Goal: Browse casually: Explore the website without a specific task or goal

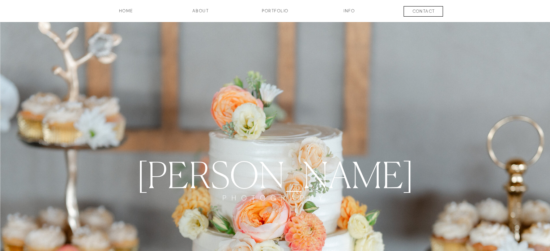
click at [278, 9] on h3 "Portfolio" at bounding box center [274, 14] width 53 height 12
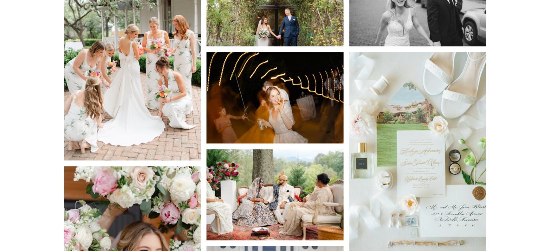
scroll to position [813, 0]
click at [254, 121] on img at bounding box center [274, 97] width 137 height 91
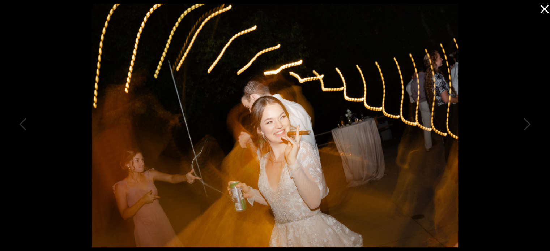
click at [545, 8] on icon at bounding box center [544, 9] width 8 height 8
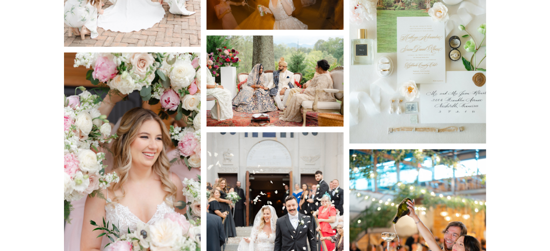
scroll to position [927, 0]
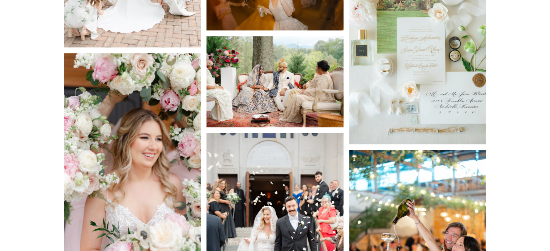
click at [290, 85] on img at bounding box center [274, 81] width 137 height 91
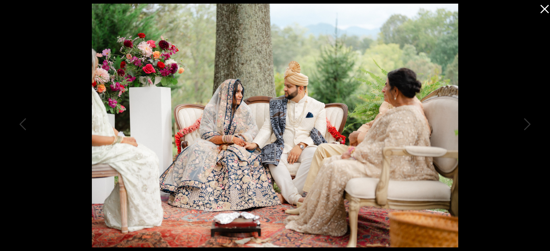
click at [542, 5] on icon at bounding box center [542, 7] width 14 height 14
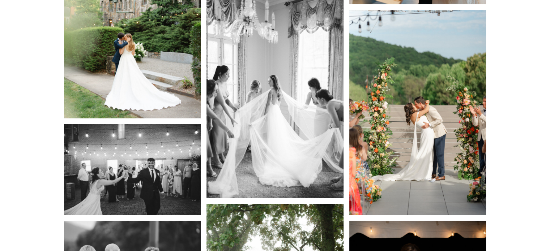
scroll to position [1278, 0]
click at [260, 154] on img at bounding box center [274, 95] width 137 height 205
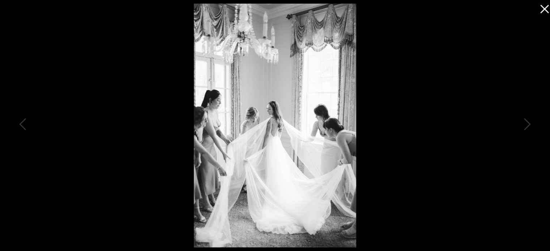
click at [547, 10] on icon at bounding box center [542, 7] width 14 height 14
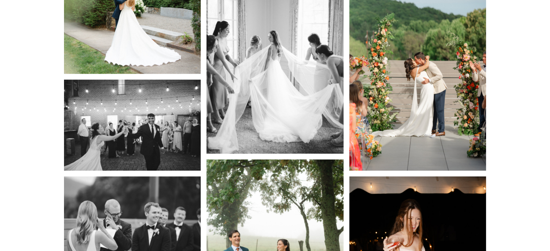
scroll to position [1289, 0]
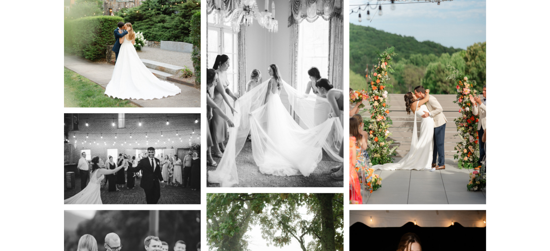
click at [418, 104] on img at bounding box center [417, 101] width 137 height 205
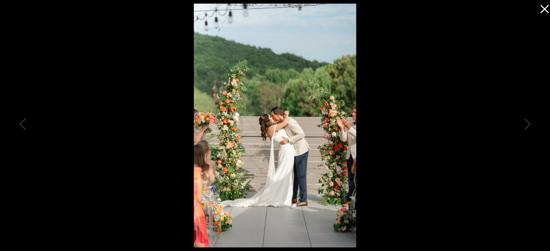
click at [545, 12] on icon at bounding box center [542, 7] width 14 height 14
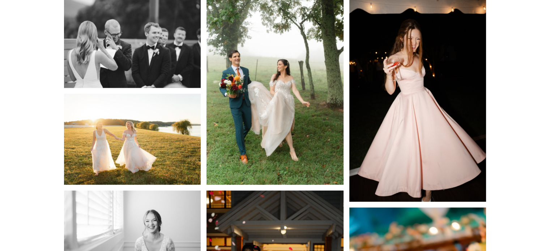
scroll to position [1503, 0]
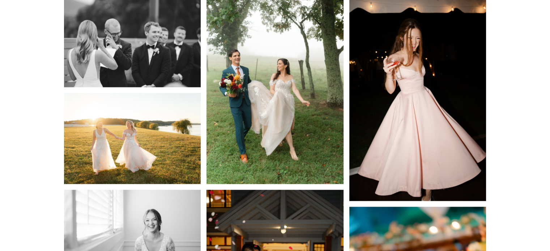
click at [299, 104] on img at bounding box center [274, 81] width 137 height 205
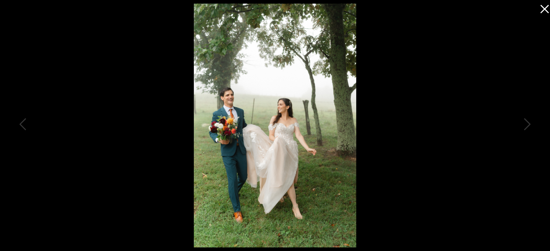
click at [542, 8] on icon at bounding box center [542, 7] width 14 height 14
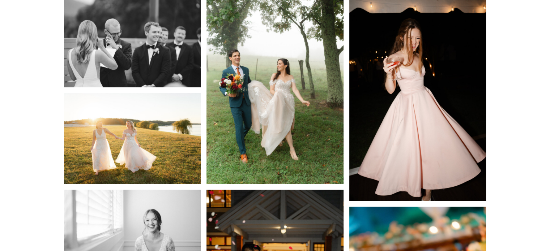
click at [149, 136] on img at bounding box center [132, 138] width 137 height 91
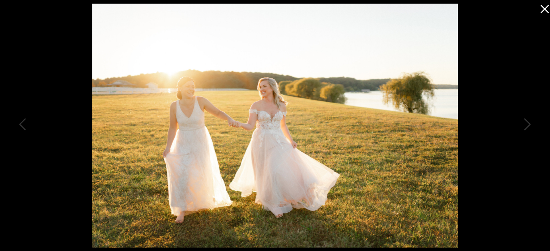
scroll to position [1503, 0]
click at [545, 10] on icon at bounding box center [544, 9] width 8 height 8
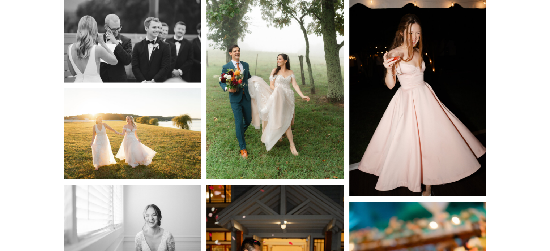
scroll to position [1508, 0]
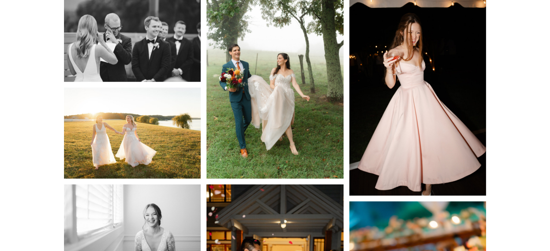
click at [413, 157] on img at bounding box center [417, 93] width 137 height 205
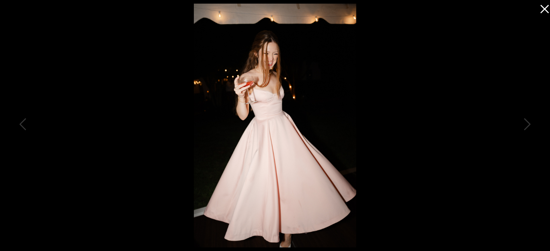
click at [546, 8] on icon at bounding box center [542, 7] width 14 height 14
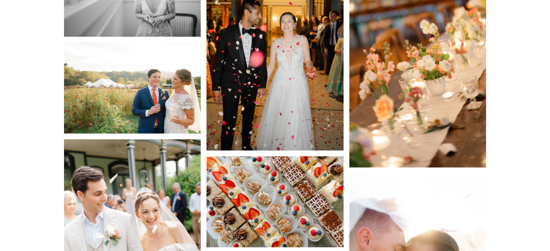
scroll to position [1748, 0]
click at [304, 91] on img at bounding box center [274, 47] width 137 height 205
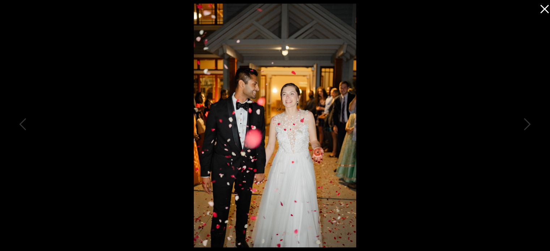
click at [398, 129] on div at bounding box center [275, 125] width 550 height 251
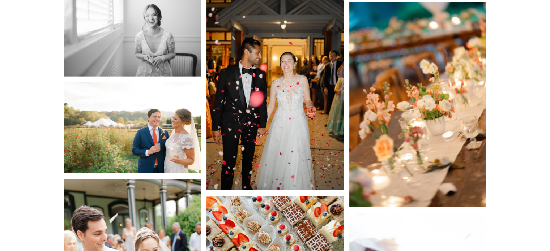
scroll to position [1679, 0]
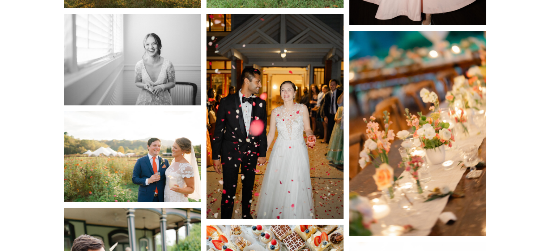
click at [310, 135] on img at bounding box center [274, 116] width 137 height 205
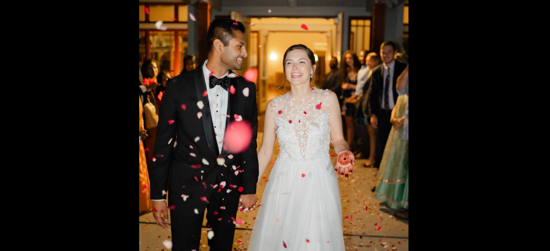
click at [367, 81] on div at bounding box center [275, 125] width 550 height 251
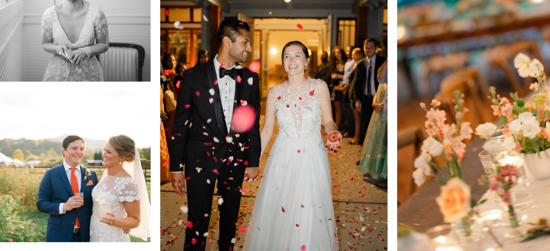
click at [277, 148] on img at bounding box center [274, 116] width 137 height 205
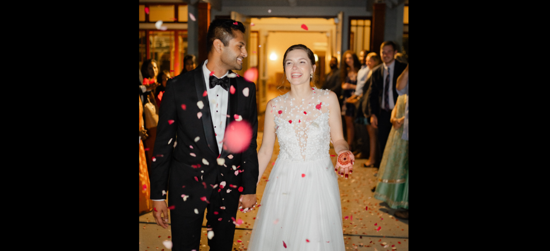
click at [382, 138] on div at bounding box center [275, 125] width 550 height 251
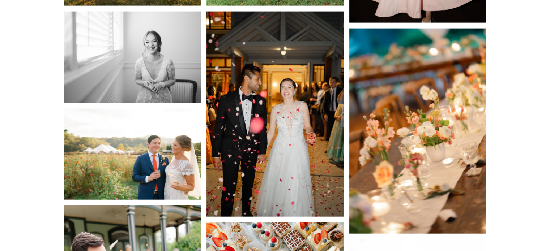
scroll to position [1683, 0]
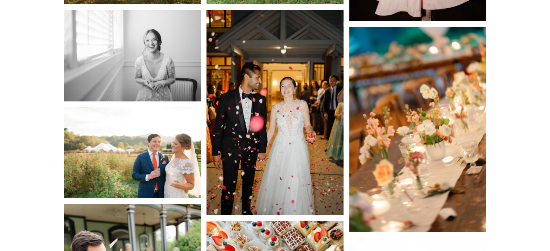
click at [172, 164] on img at bounding box center [132, 152] width 137 height 91
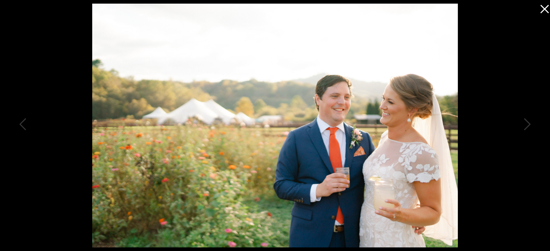
click at [546, 5] on icon at bounding box center [542, 7] width 14 height 14
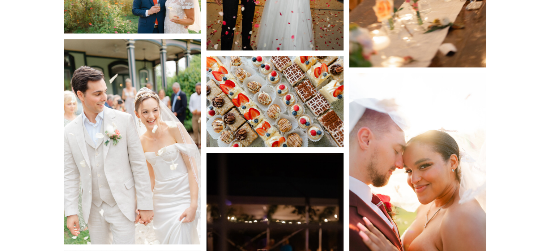
scroll to position [1848, 0]
click at [117, 143] on img at bounding box center [132, 141] width 137 height 205
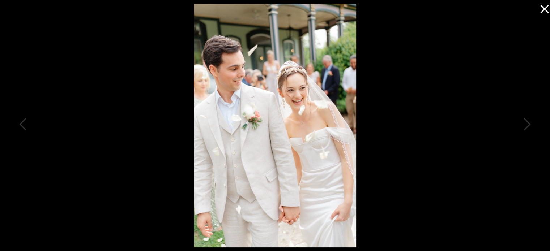
click at [494, 38] on div at bounding box center [275, 125] width 550 height 251
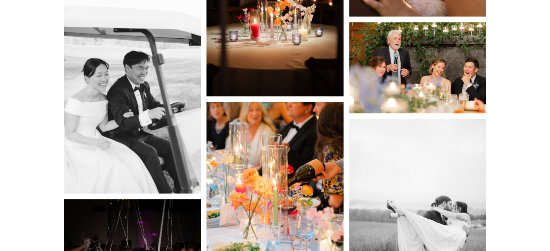
scroll to position [2112, 0]
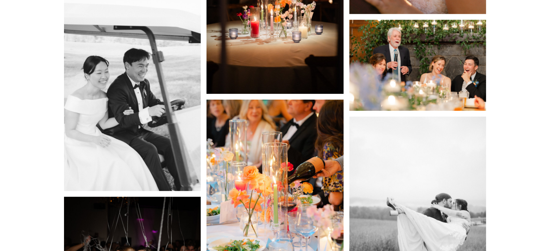
click at [438, 54] on img at bounding box center [417, 65] width 137 height 91
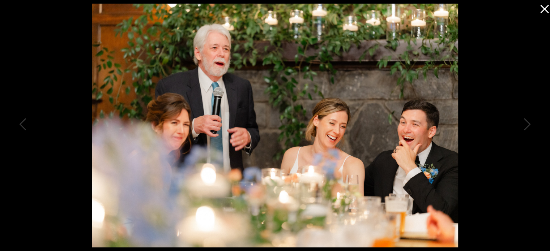
click at [545, 11] on icon at bounding box center [542, 7] width 14 height 14
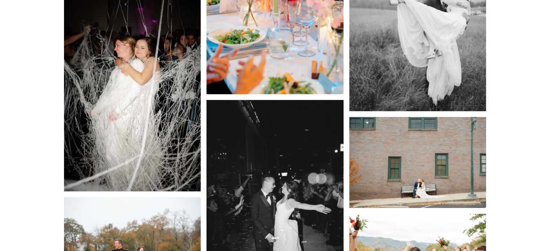
scroll to position [2336, 0]
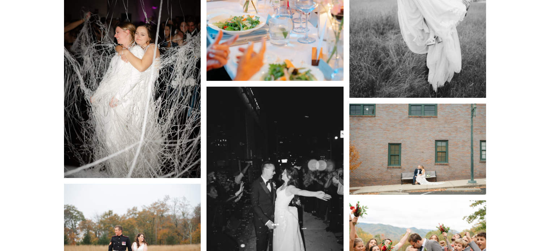
click at [162, 114] on img at bounding box center [132, 75] width 137 height 205
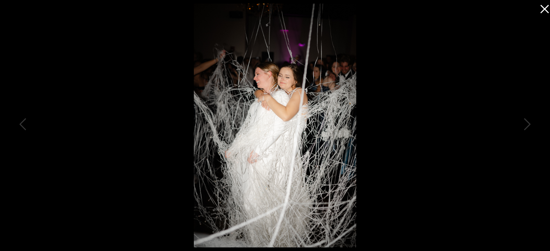
click at [544, 12] on icon at bounding box center [542, 7] width 14 height 14
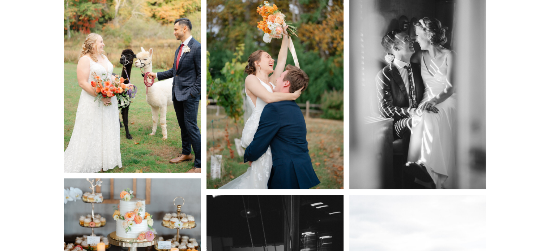
scroll to position [2650, 0]
click at [278, 112] on img at bounding box center [274, 86] width 137 height 205
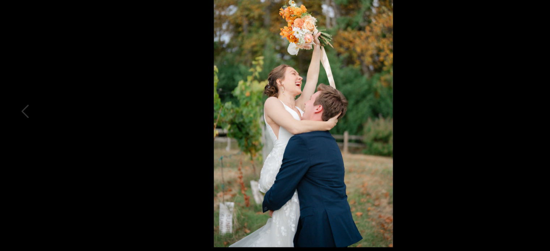
click at [398, 103] on div at bounding box center [275, 125] width 550 height 251
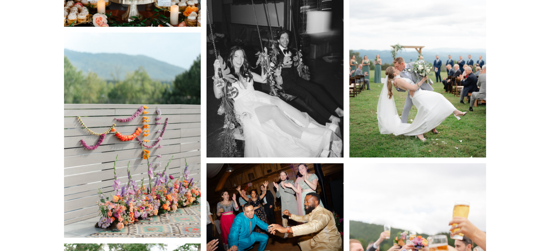
scroll to position [2893, 0]
click at [141, 157] on img at bounding box center [132, 135] width 137 height 205
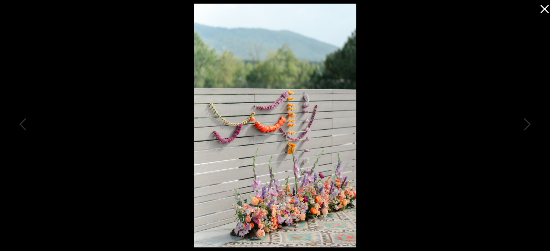
click at [543, 8] on icon at bounding box center [544, 9] width 8 height 8
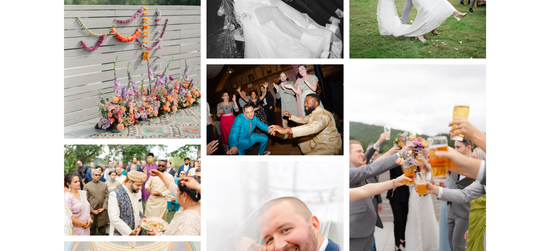
scroll to position [2994, 0]
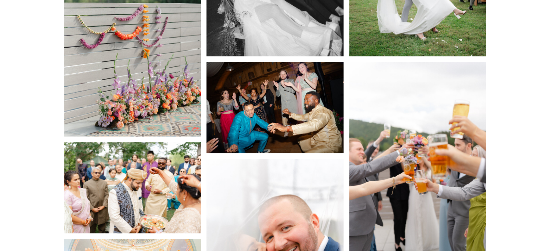
click at [274, 141] on img at bounding box center [274, 107] width 137 height 91
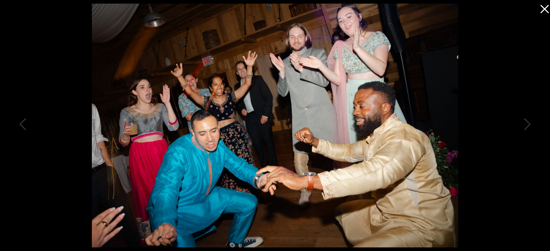
click at [543, 8] on icon at bounding box center [544, 9] width 8 height 8
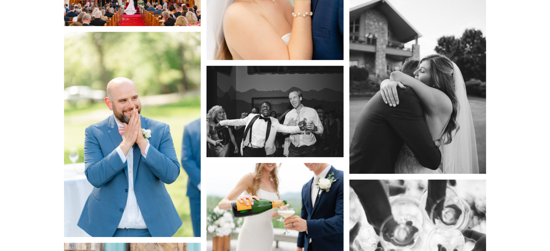
scroll to position [3301, 0]
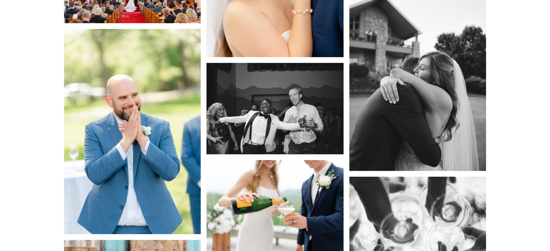
click at [138, 157] on img at bounding box center [132, 131] width 137 height 205
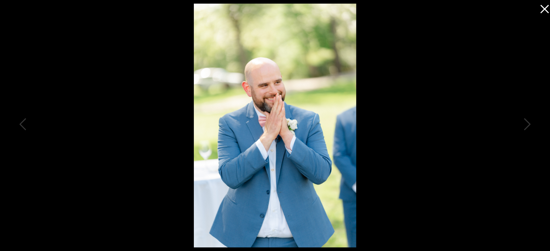
click at [539, 10] on icon at bounding box center [542, 7] width 14 height 14
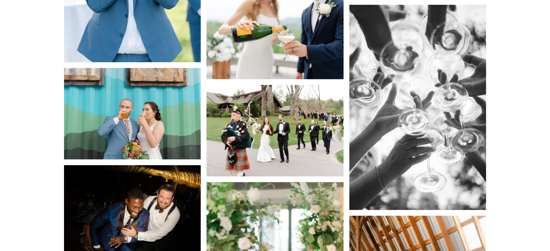
scroll to position [3477, 0]
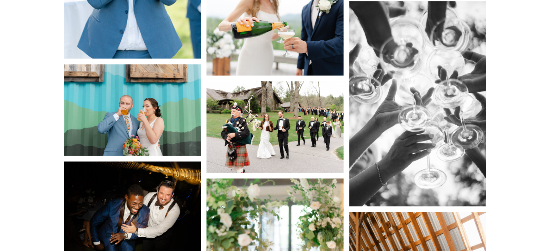
click at [271, 120] on img at bounding box center [274, 126] width 137 height 91
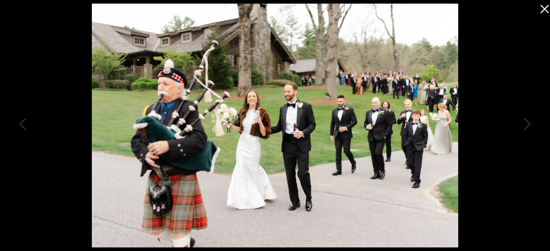
click at [542, 10] on icon at bounding box center [542, 7] width 14 height 14
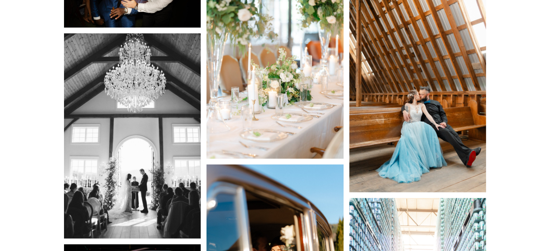
scroll to position [3707, 0]
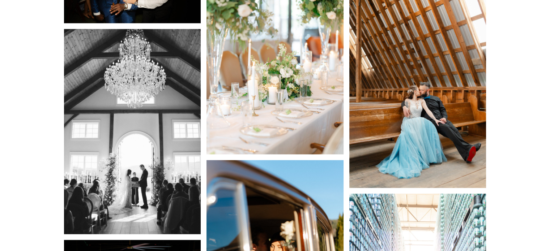
click at [420, 116] on img at bounding box center [417, 85] width 137 height 205
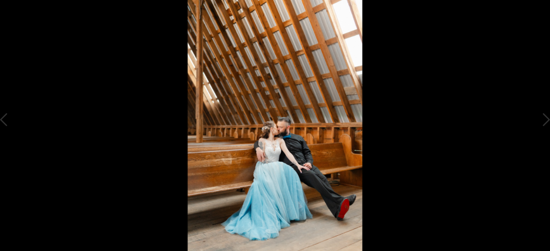
click at [487, 42] on div at bounding box center [275, 125] width 550 height 251
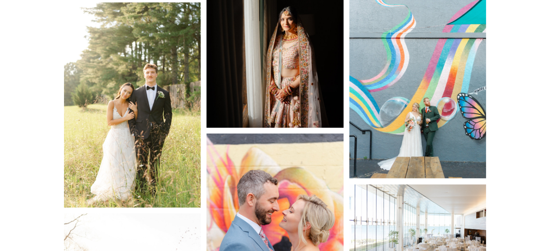
scroll to position [4561, 0]
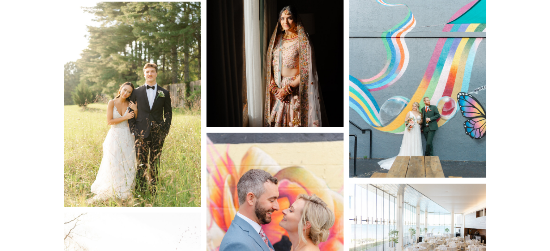
click at [297, 73] on img at bounding box center [274, 24] width 137 height 205
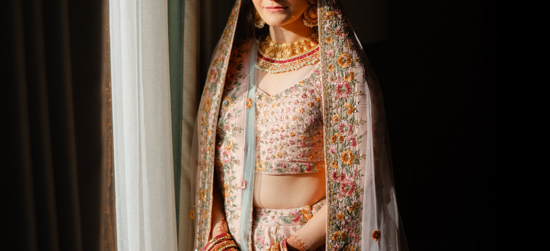
scroll to position [4678, 0]
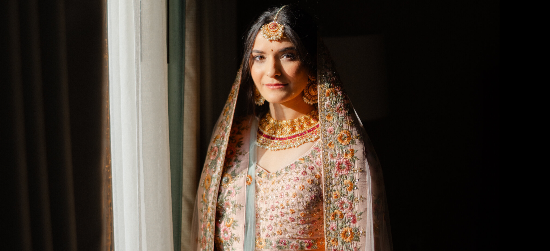
click at [359, 125] on div at bounding box center [275, 125] width 550 height 251
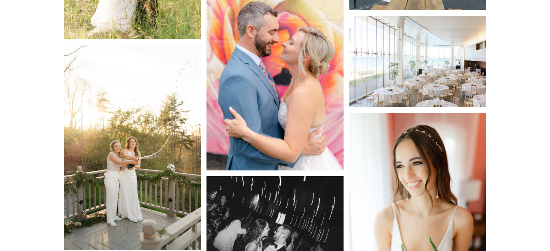
scroll to position [4736, 0]
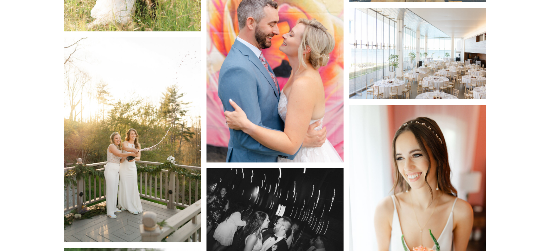
click at [115, 165] on img at bounding box center [132, 139] width 137 height 205
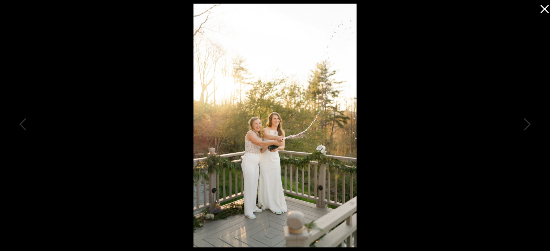
click at [454, 117] on div at bounding box center [275, 125] width 550 height 251
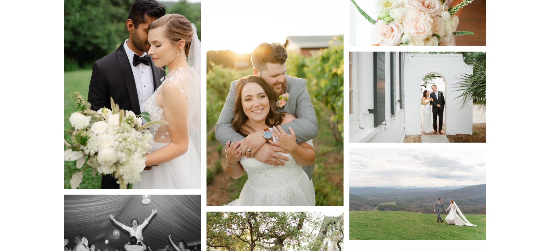
scroll to position [5001, 0]
click at [314, 151] on img at bounding box center [274, 103] width 137 height 205
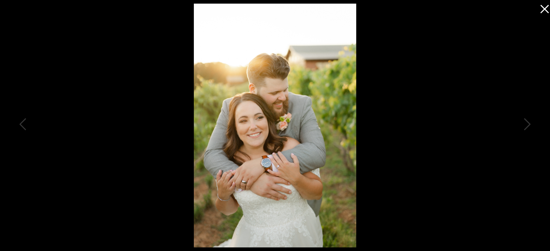
click at [140, 138] on div at bounding box center [275, 125] width 550 height 251
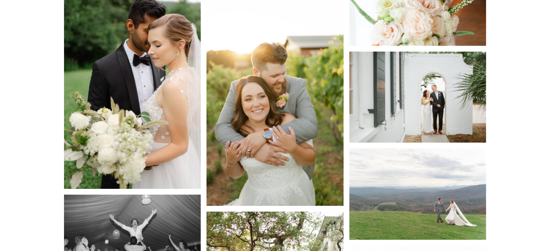
click at [162, 99] on img at bounding box center [132, 86] width 137 height 205
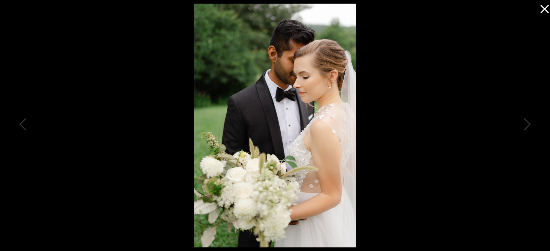
click at [546, 13] on icon at bounding box center [542, 7] width 14 height 14
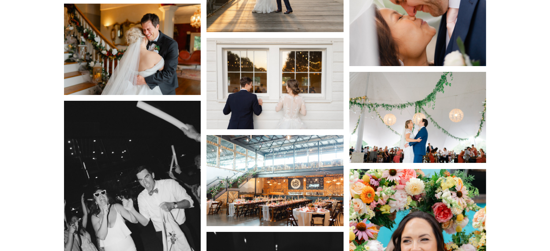
scroll to position [5386, 0]
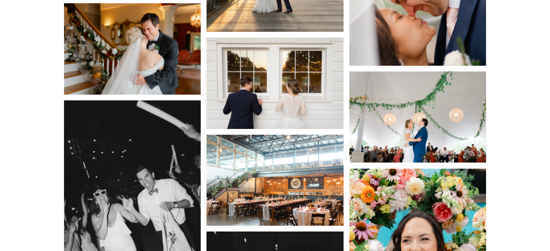
click at [144, 37] on img at bounding box center [132, 48] width 137 height 91
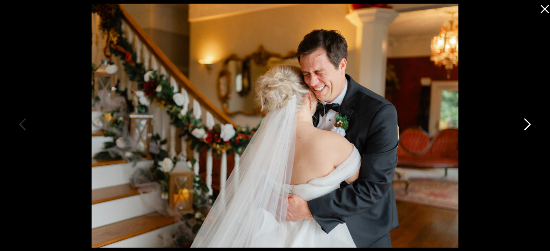
scroll to position [5391, 0]
click at [548, 8] on icon at bounding box center [542, 7] width 14 height 14
click at [542, 9] on icon at bounding box center [542, 7] width 14 height 14
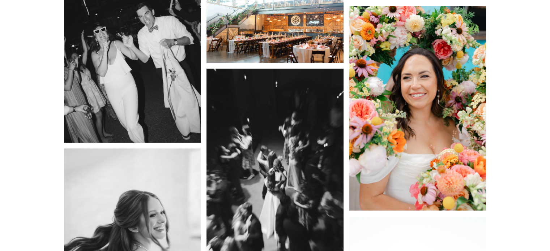
scroll to position [5552, 0]
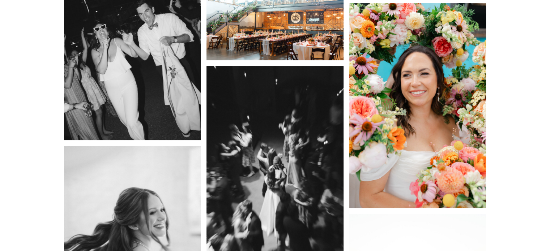
click at [429, 137] on img at bounding box center [417, 105] width 137 height 205
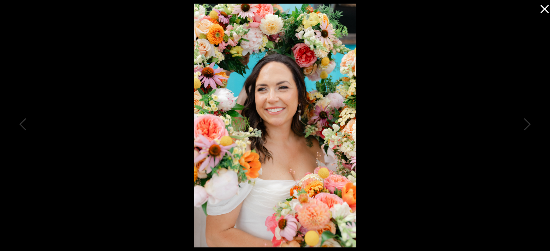
click at [547, 11] on icon at bounding box center [544, 9] width 8 height 8
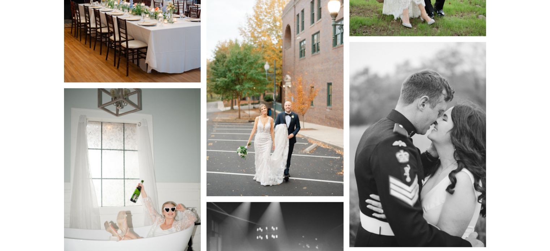
scroll to position [6253, 0]
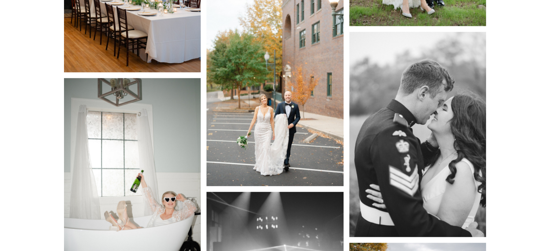
click at [296, 120] on img at bounding box center [274, 83] width 137 height 205
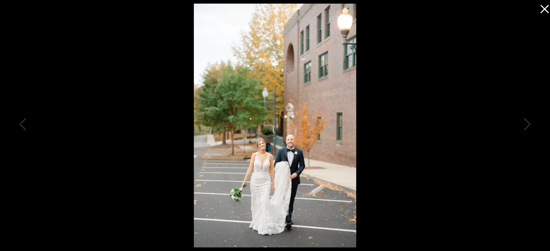
click at [463, 98] on div at bounding box center [275, 125] width 550 height 251
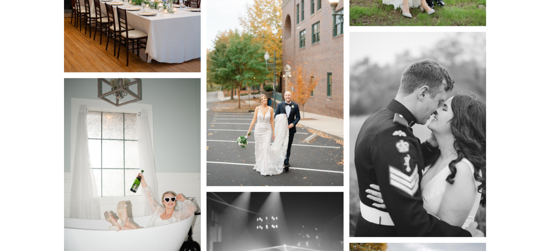
click at [410, 157] on img at bounding box center [417, 134] width 137 height 205
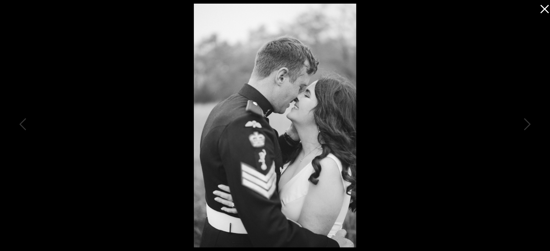
click at [445, 108] on div at bounding box center [275, 125] width 550 height 251
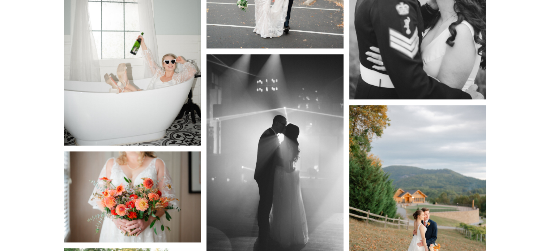
scroll to position [6415, 0]
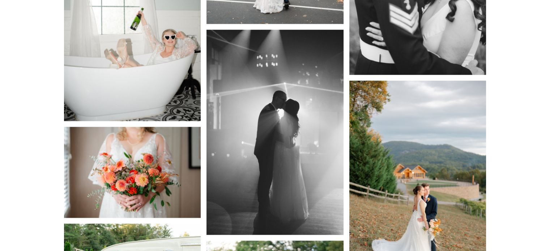
click at [128, 91] on img at bounding box center [132, 18] width 137 height 205
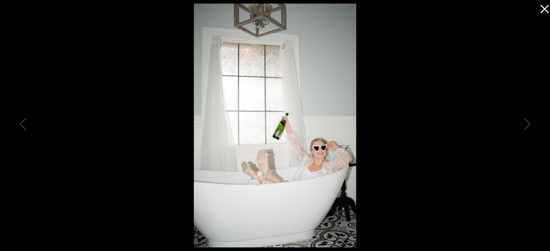
click at [99, 141] on div at bounding box center [275, 125] width 550 height 251
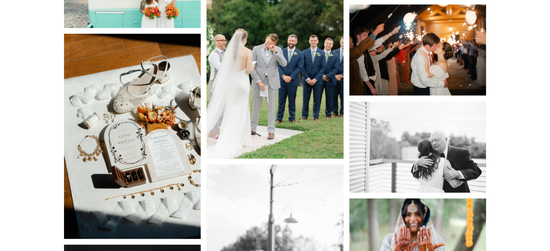
scroll to position [6703, 0]
click at [99, 141] on img at bounding box center [132, 136] width 137 height 205
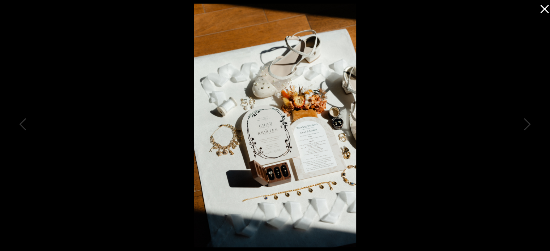
click at [164, 127] on div at bounding box center [275, 125] width 550 height 251
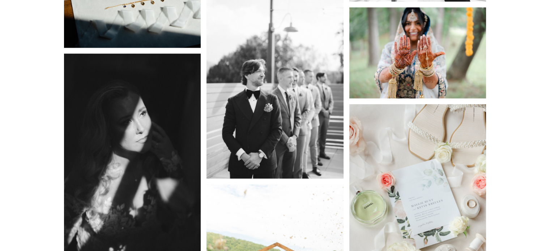
scroll to position [6894, 0]
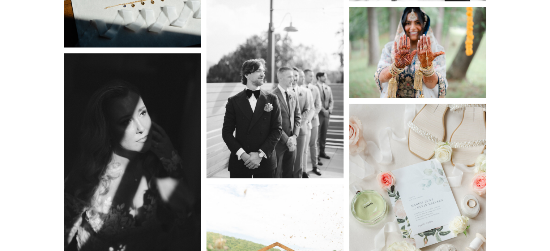
click at [424, 34] on img at bounding box center [417, 52] width 137 height 91
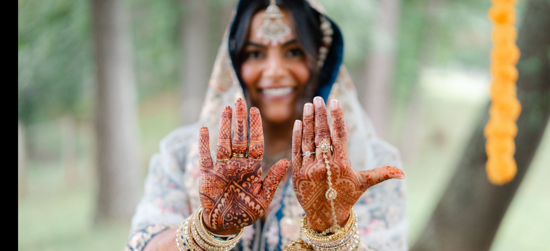
scroll to position [6985, 0]
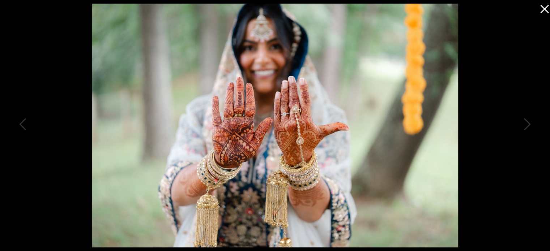
click at [540, 10] on icon at bounding box center [542, 7] width 14 height 14
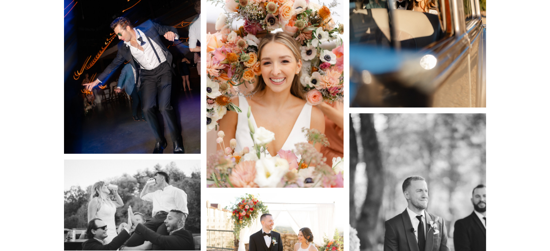
scroll to position [7259, 0]
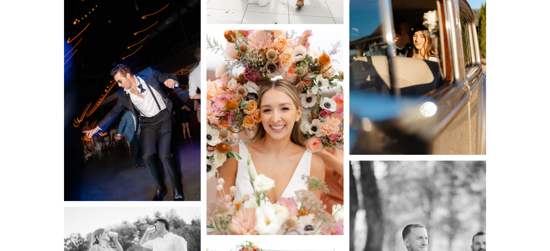
click at [149, 152] on img at bounding box center [132, 98] width 137 height 205
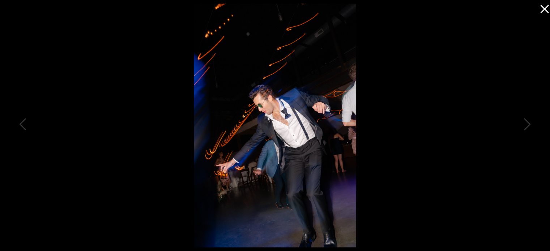
click at [472, 99] on div at bounding box center [275, 125] width 550 height 251
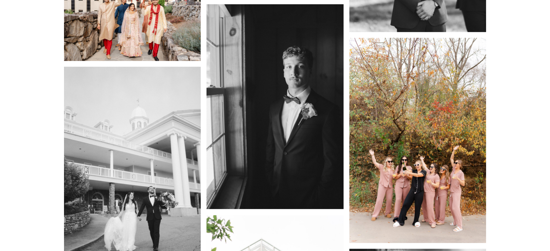
scroll to position [7595, 0]
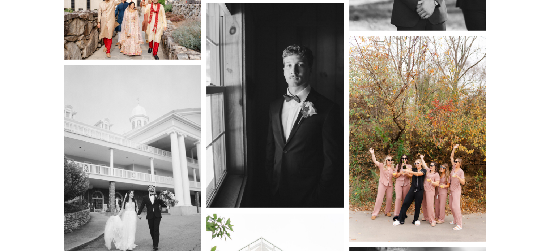
click at [299, 116] on img at bounding box center [274, 105] width 137 height 205
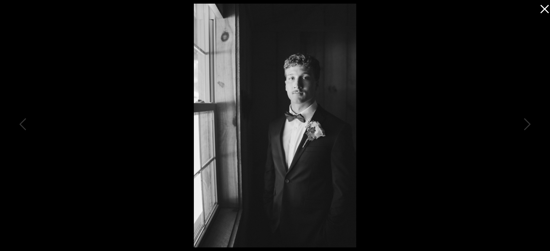
click at [449, 121] on div at bounding box center [275, 125] width 550 height 251
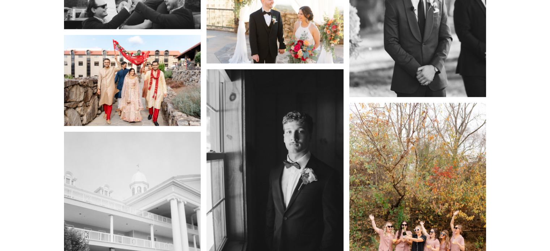
scroll to position [7527, 0]
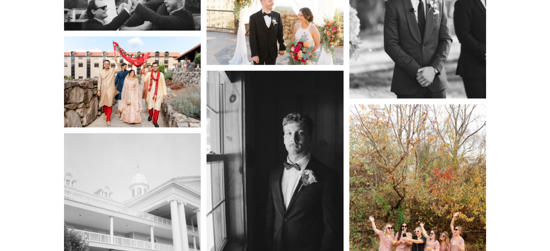
click at [125, 64] on img at bounding box center [132, 82] width 137 height 91
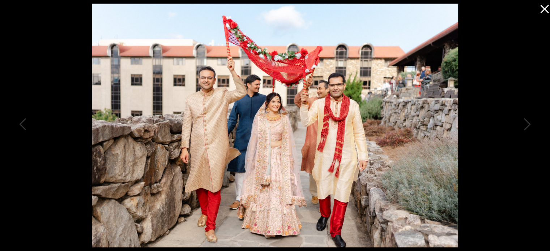
click at [545, 5] on icon at bounding box center [542, 7] width 14 height 14
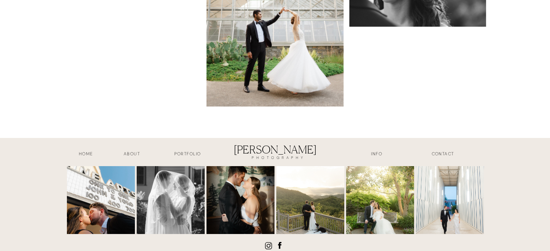
scroll to position [7924, 0]
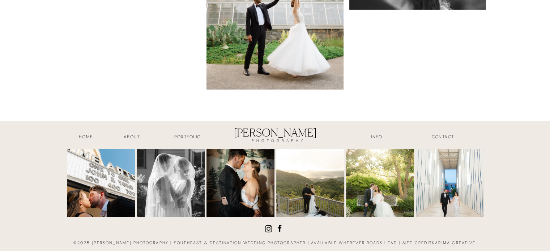
click at [234, 191] on img at bounding box center [240, 183] width 68 height 68
